Goal: Task Accomplishment & Management: Use online tool/utility

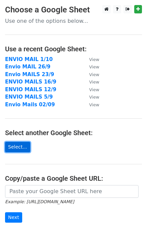
click at [9, 151] on link "Select..." at bounding box center [17, 147] width 25 height 10
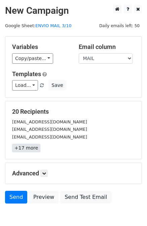
click at [30, 145] on link "+17 more" at bounding box center [26, 148] width 28 height 8
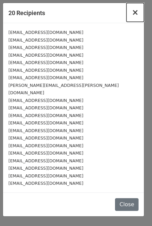
click at [138, 14] on span "×" at bounding box center [135, 12] width 7 height 9
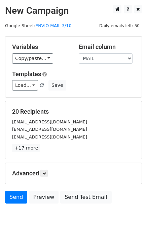
click at [41, 171] on h5 "Advanced" at bounding box center [73, 173] width 123 height 7
click at [44, 172] on icon at bounding box center [44, 174] width 4 height 4
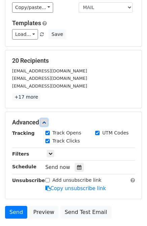
scroll to position [51, 0]
click at [46, 119] on link at bounding box center [43, 122] width 7 height 7
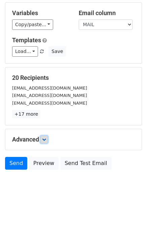
scroll to position [34, 0]
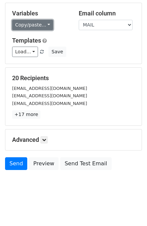
click at [44, 29] on link "Copy/paste..." at bounding box center [32, 25] width 41 height 10
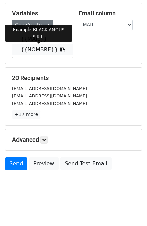
click at [42, 47] on link "{{NOMBRE}}" at bounding box center [42, 49] width 60 height 11
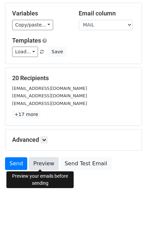
click at [44, 165] on link "Preview" at bounding box center [44, 163] width 30 height 13
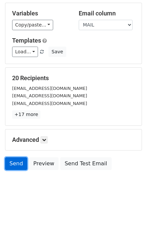
click at [13, 166] on link "Send" at bounding box center [16, 163] width 22 height 13
